Goal: Information Seeking & Learning: Find specific fact

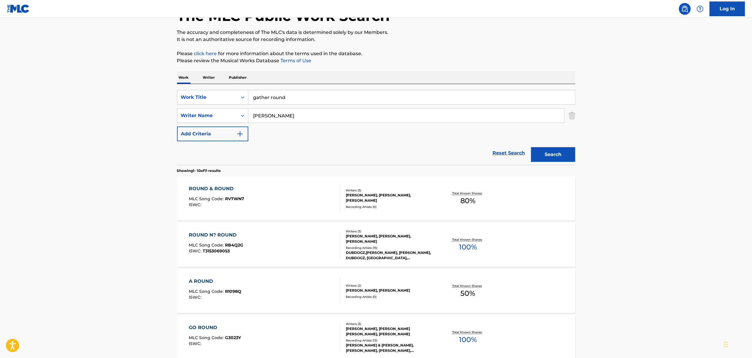
scroll to position [39, 0]
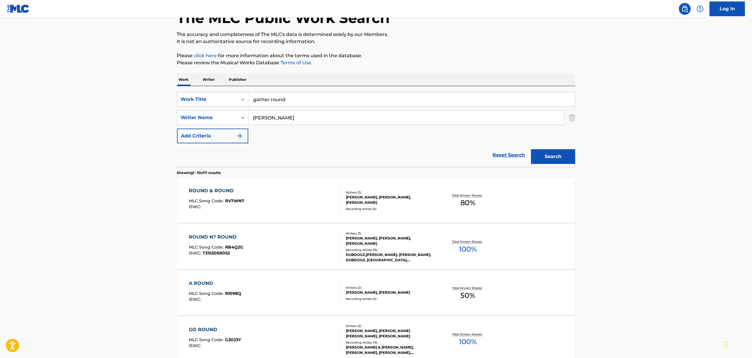
drag, startPoint x: 300, startPoint y: 103, endPoint x: 173, endPoint y: 95, distance: 127.2
click at [182, 95] on div "SearchWithCriteriaa8c29f92-b5c9-4d8a-808d-afa123ae21cc Work Title gather round" at bounding box center [376, 99] width 398 height 15
paste input "Natt"
type input "Natt"
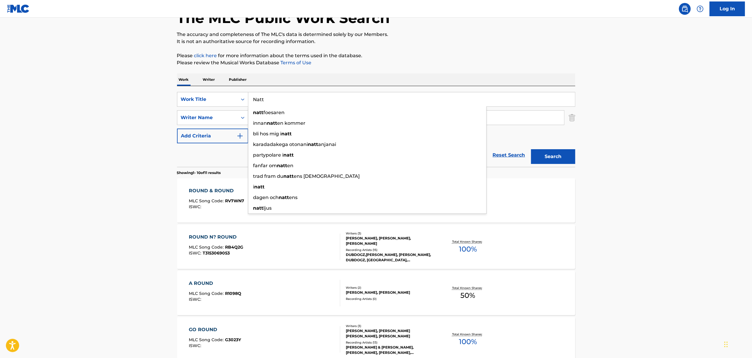
drag, startPoint x: 309, startPoint y: 100, endPoint x: 166, endPoint y: 89, distance: 143.0
click at [169, 90] on main "The MLC Public Work Search The accuracy and completeness of The MLC's data is d…" at bounding box center [376, 324] width 752 height 693
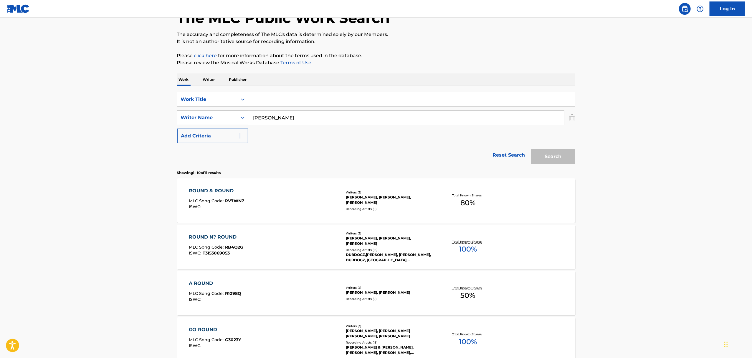
drag, startPoint x: 286, startPoint y: 127, endPoint x: 286, endPoint y: 124, distance: 3.2
click at [286, 124] on div "SearchWithCriteriaa8c29f92-b5c9-4d8a-808d-afa123ae21cc Work Title SearchWithCri…" at bounding box center [376, 117] width 398 height 51
drag, startPoint x: 284, startPoint y: 121, endPoint x: 223, endPoint y: 111, distance: 62.4
click at [223, 111] on div "SearchWithCriteria5b3019b7-beec-4a62-9f19-ee43b649d3b8 Writer Name [PERSON_NAME]" at bounding box center [376, 117] width 398 height 15
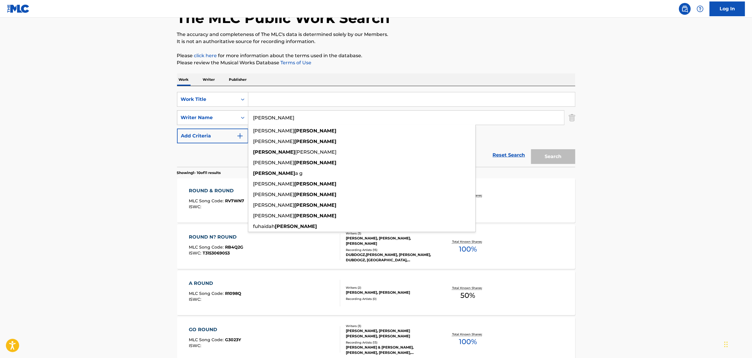
paste input "Natt"
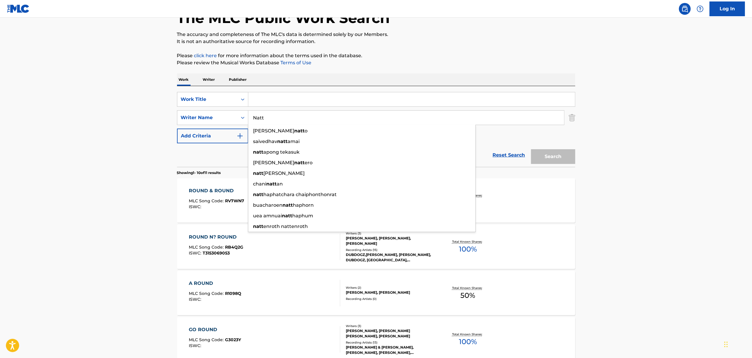
type input "Natt"
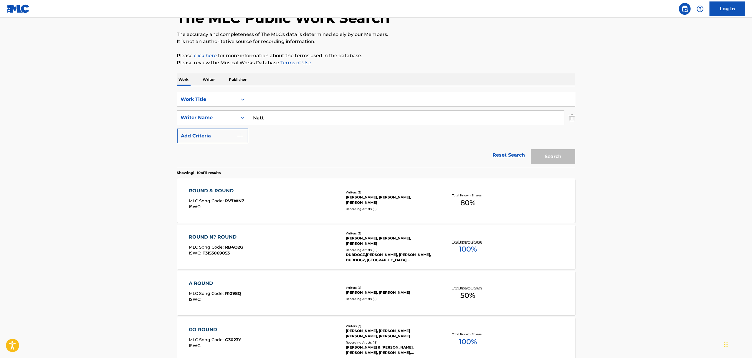
click at [281, 103] on input "Search Form" at bounding box center [411, 99] width 327 height 14
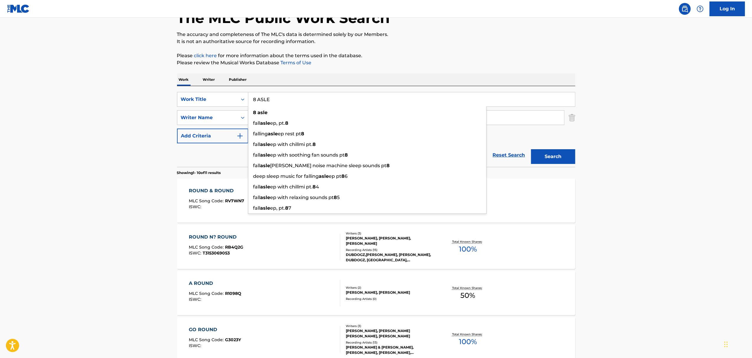
type input "8 ASLE"
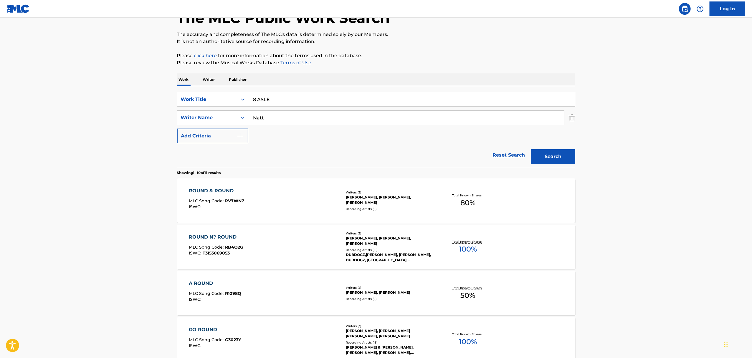
drag, startPoint x: 619, startPoint y: 108, endPoint x: 585, endPoint y: 146, distance: 51.1
click at [617, 109] on main "The MLC Public Work Search The accuracy and completeness of The MLC's data is d…" at bounding box center [376, 324] width 752 height 693
click at [567, 156] on button "Search" at bounding box center [553, 156] width 44 height 15
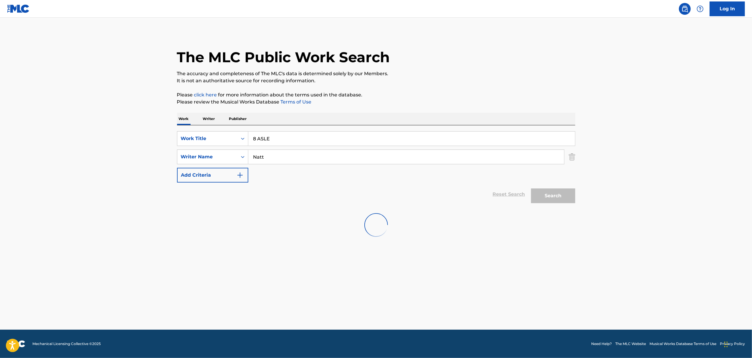
scroll to position [0, 0]
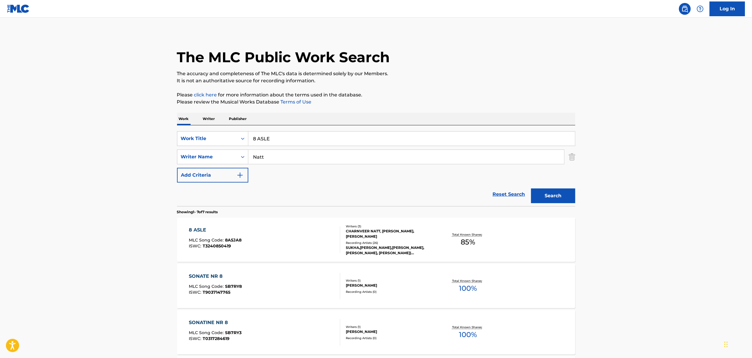
click at [422, 237] on div "CHARNVEER NATT, [PERSON_NAME], [PERSON_NAME]" at bounding box center [390, 233] width 89 height 11
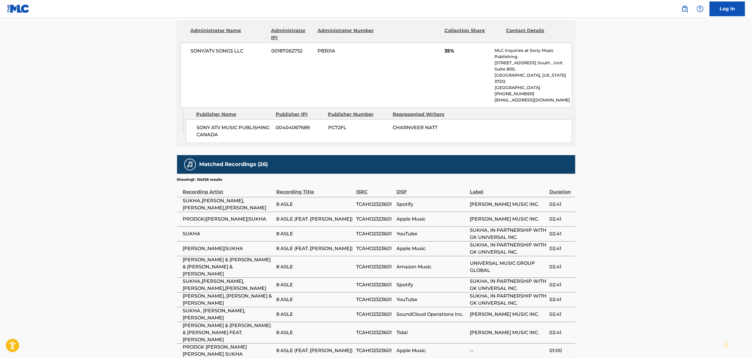
scroll to position [456, 0]
